Goal: Transaction & Acquisition: Subscribe to service/newsletter

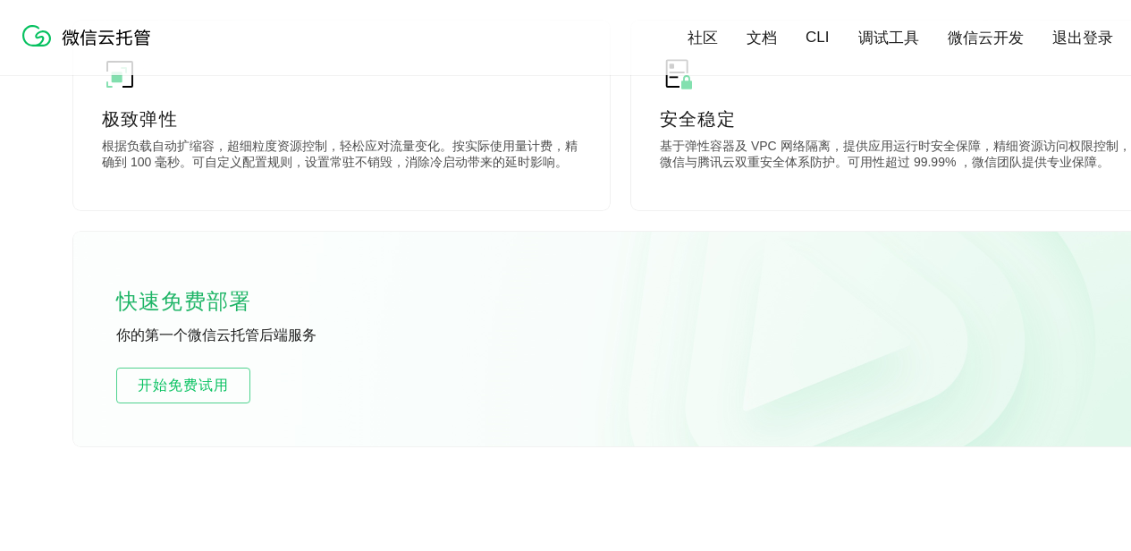
scroll to position [994, 0]
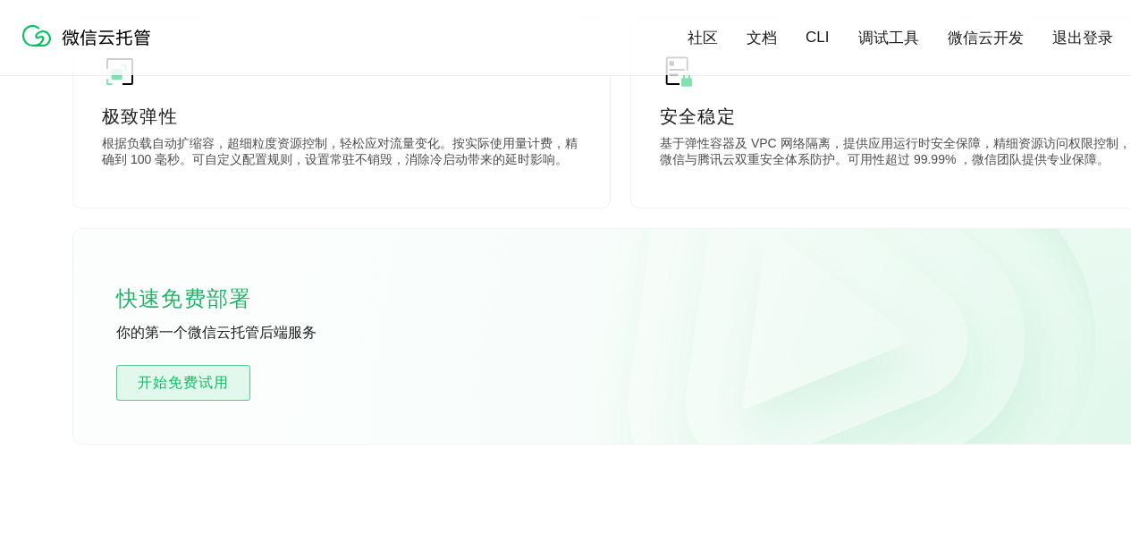
click at [227, 386] on span "开始免费试用" at bounding box center [183, 382] width 132 height 21
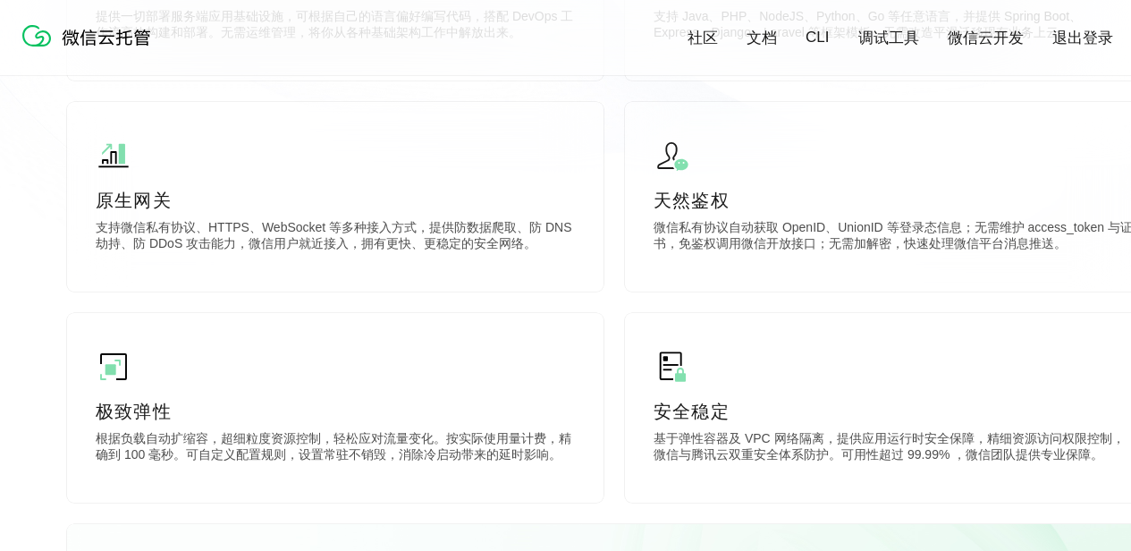
scroll to position [697, 6]
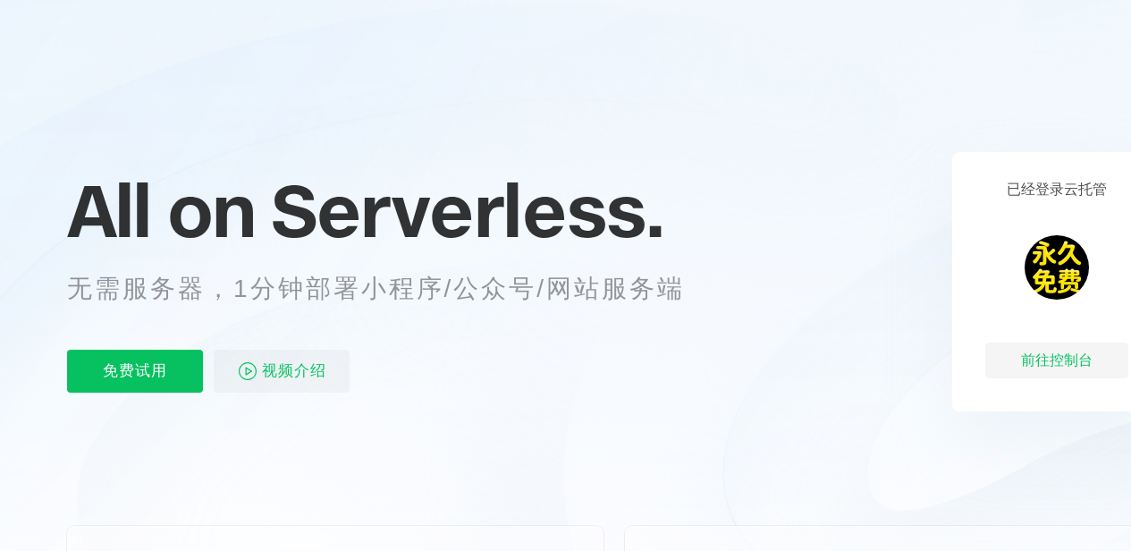
scroll to position [0, 6]
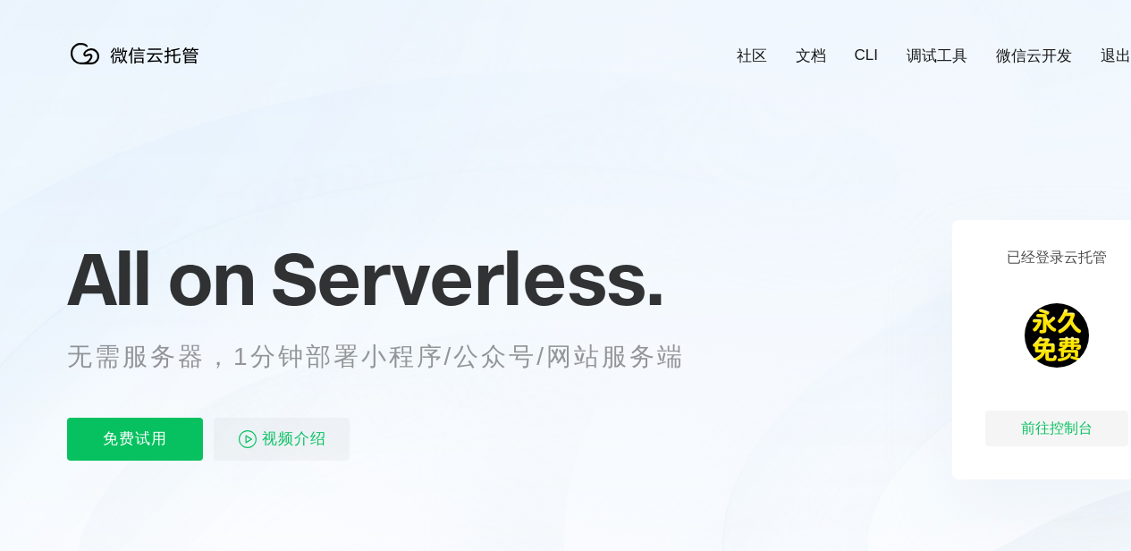
click at [748, 423] on icon at bounding box center [614, 482] width 1716 height 965
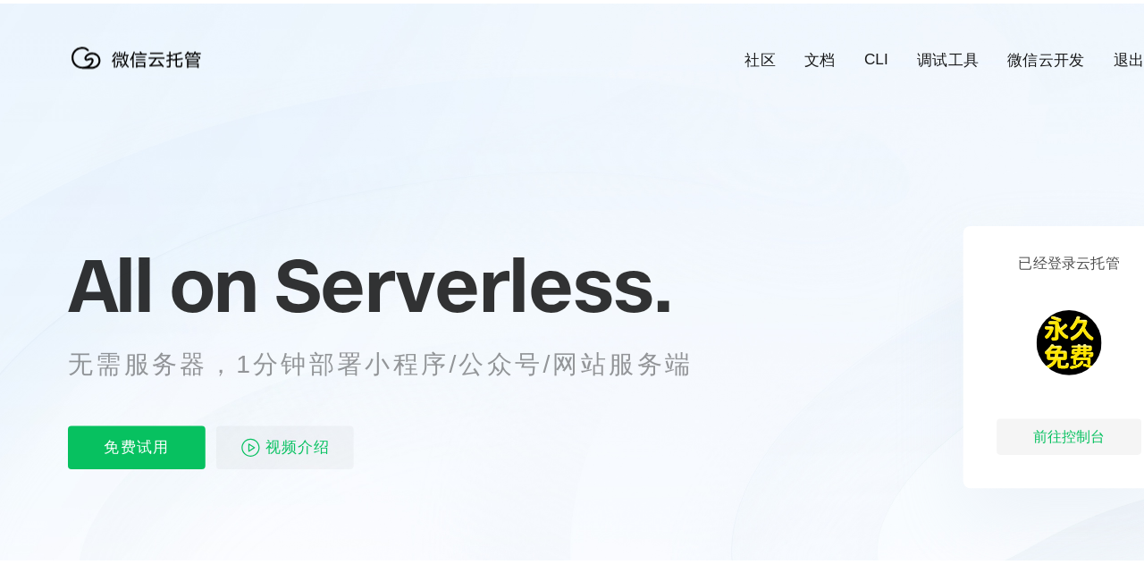
scroll to position [97, 6]
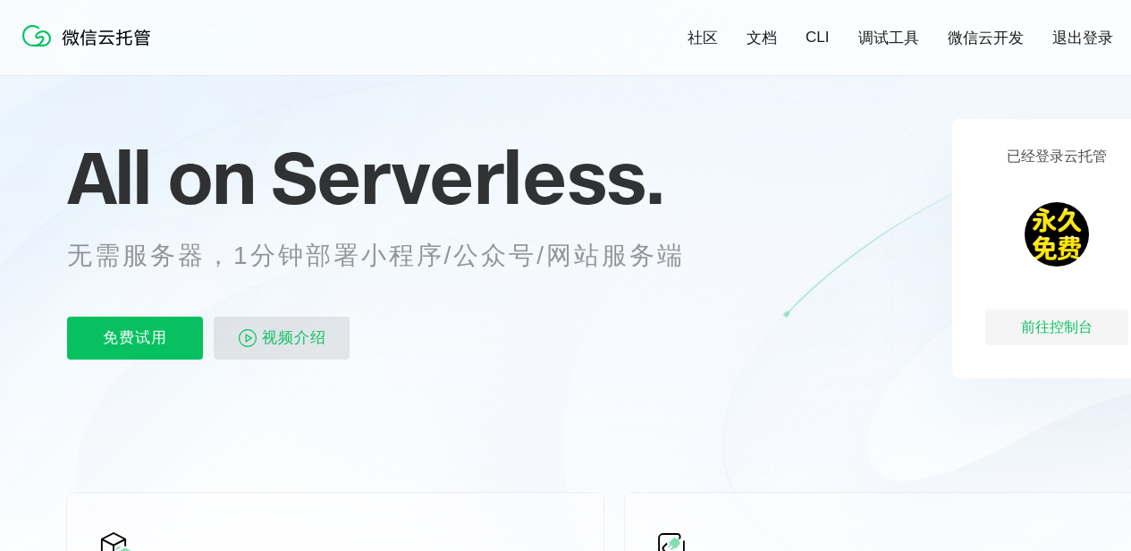
click at [261, 347] on p "视频介绍" at bounding box center [282, 337] width 136 height 43
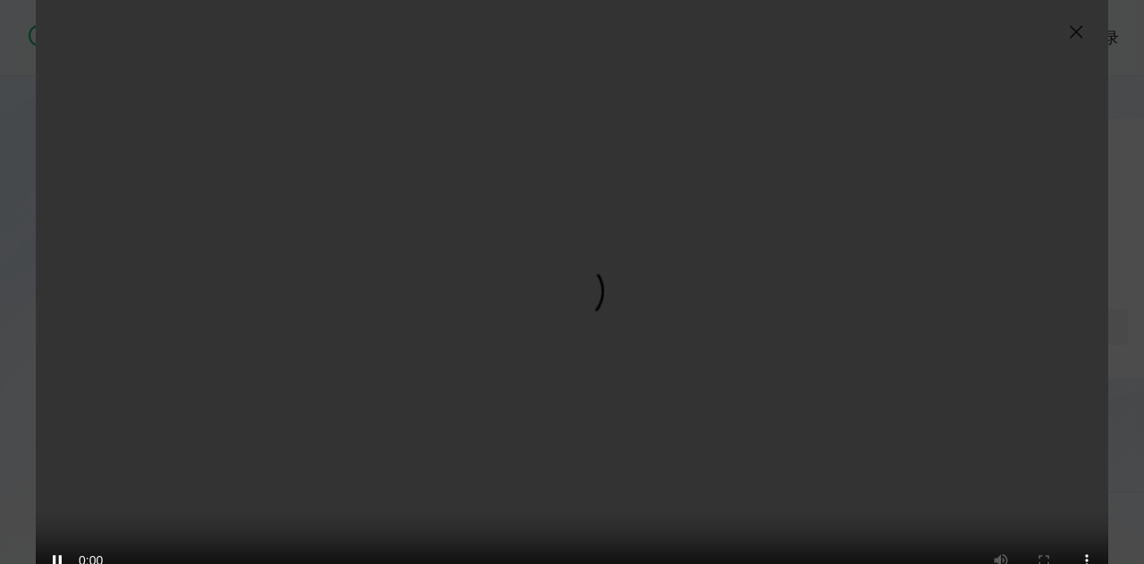
click at [22, 349] on div "抱歉，您的浏览器暂不支持播放此视频" at bounding box center [572, 282] width 1144 height 564
click at [664, 283] on video "抱歉，您的浏览器暂不支持播放此视频" at bounding box center [572, 301] width 1073 height 603
click at [635, 301] on video "抱歉，您的浏览器暂不支持播放此视频" at bounding box center [572, 301] width 1073 height 603
